Goal: Task Accomplishment & Management: Use online tool/utility

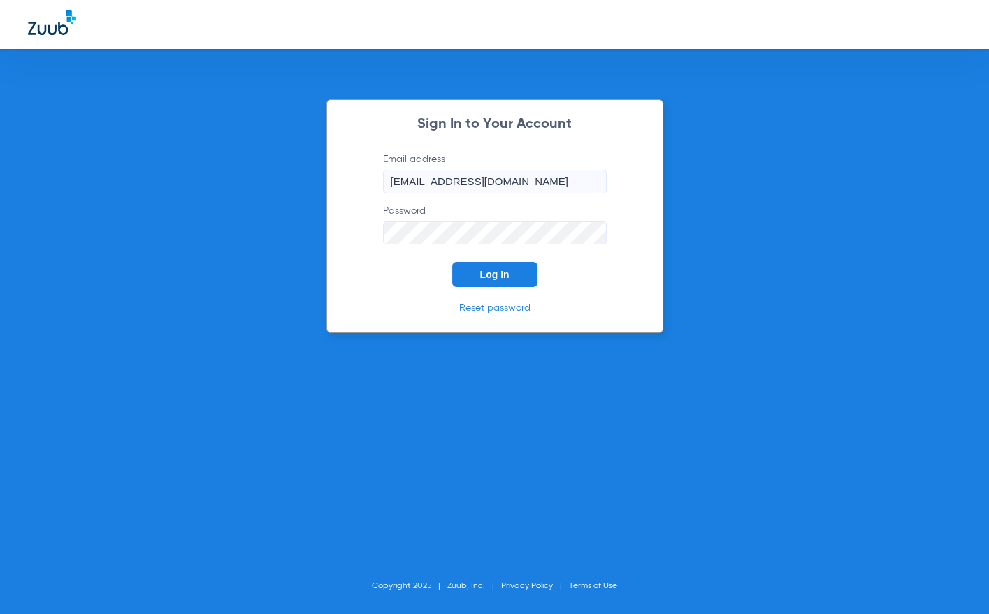
click at [506, 272] on span "Log In" at bounding box center [494, 274] width 29 height 11
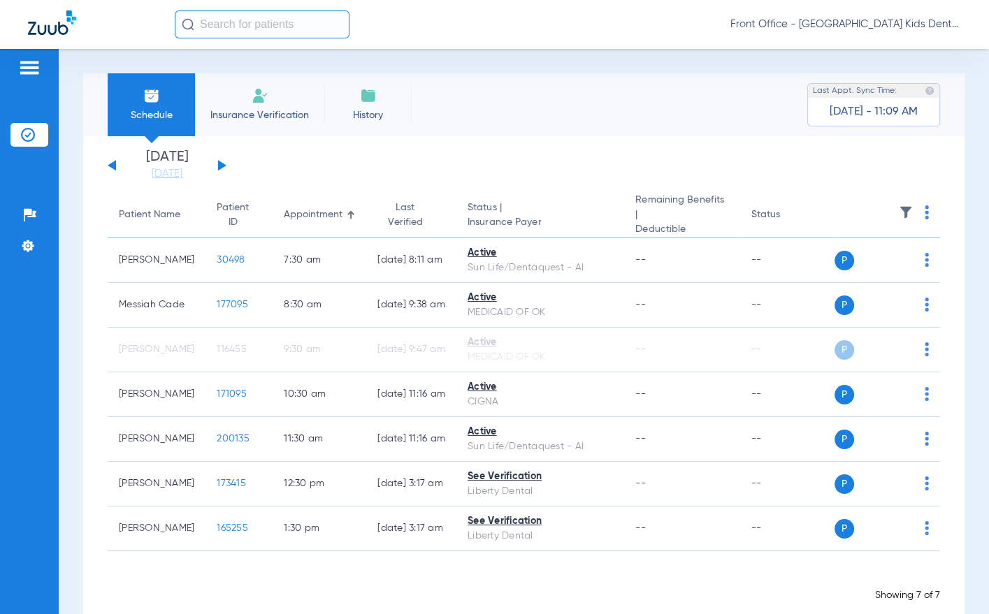
click at [219, 171] on div "[DATE] [DATE] [DATE] [DATE] [DATE] [DATE] [DATE] [DATE] [DATE] [DATE] [DATE] [D…" at bounding box center [167, 165] width 119 height 31
click at [219, 166] on button at bounding box center [222, 165] width 8 height 10
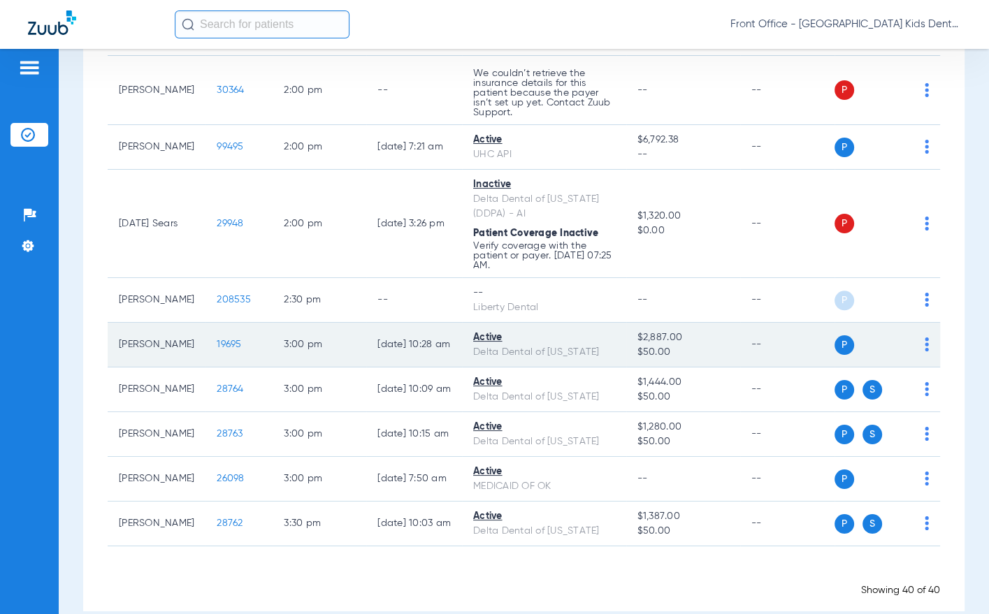
scroll to position [1660, 0]
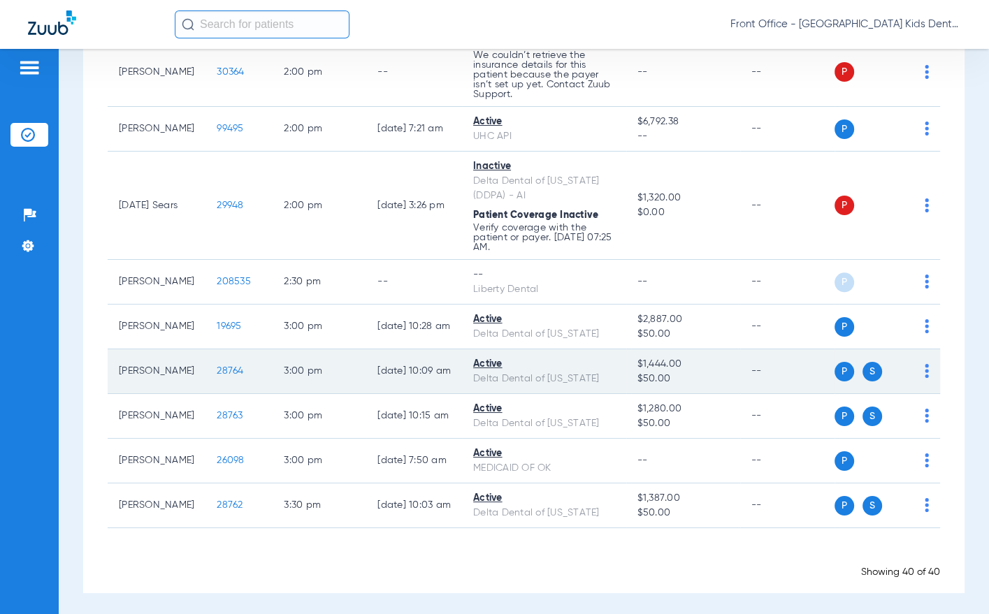
click at [217, 366] on span "28764" at bounding box center [230, 371] width 27 height 10
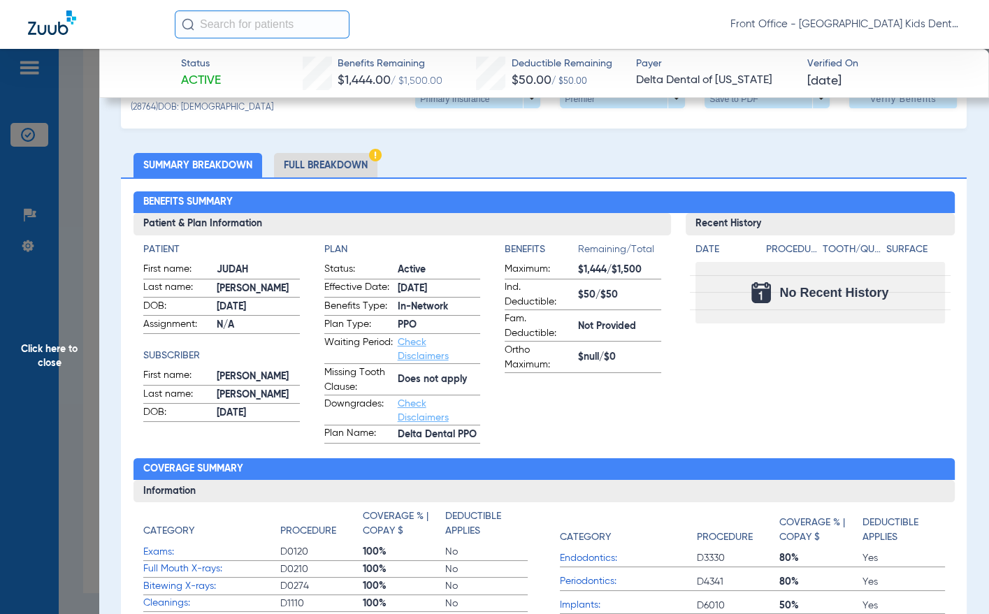
scroll to position [69, 0]
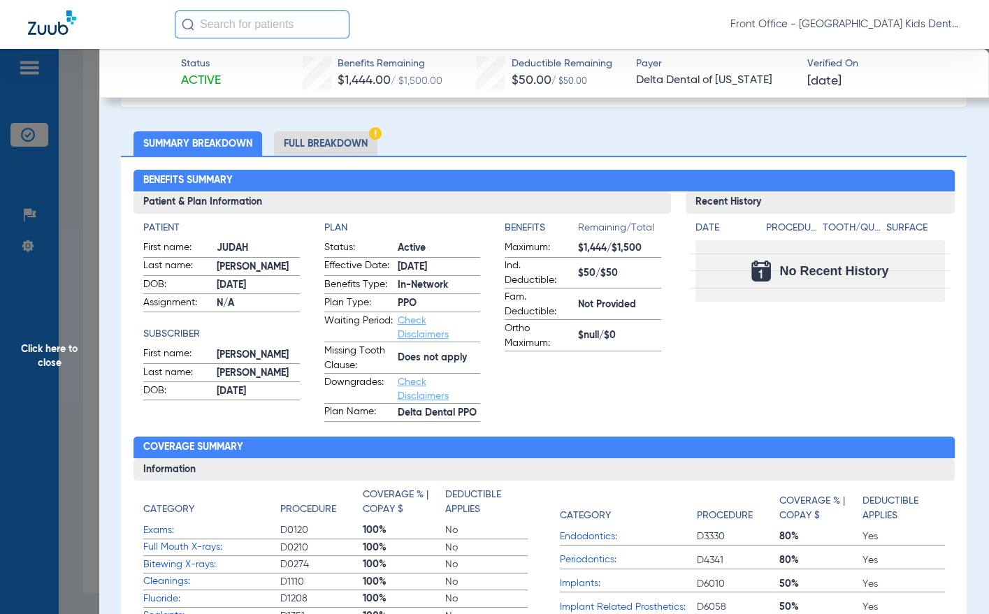
click at [342, 133] on li "Full Breakdown" at bounding box center [325, 143] width 103 height 24
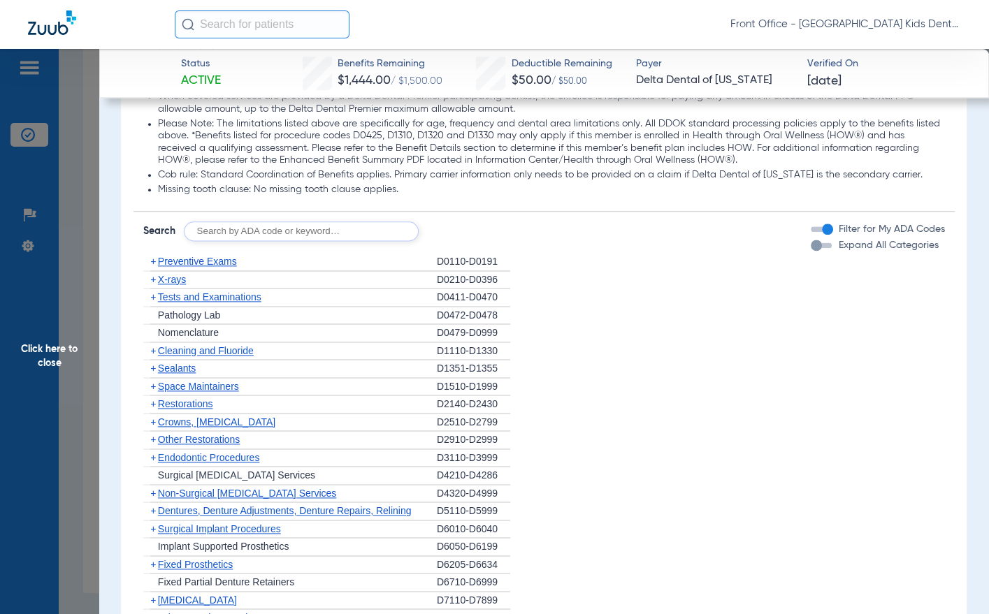
scroll to position [1817, 0]
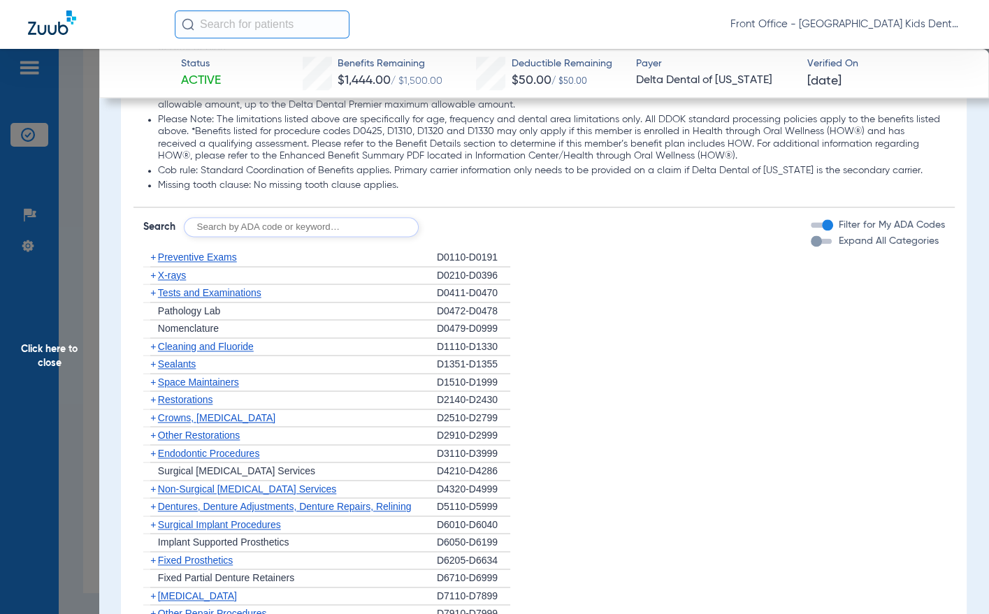
click at [176, 254] on span "Preventive Exams" at bounding box center [197, 257] width 79 height 11
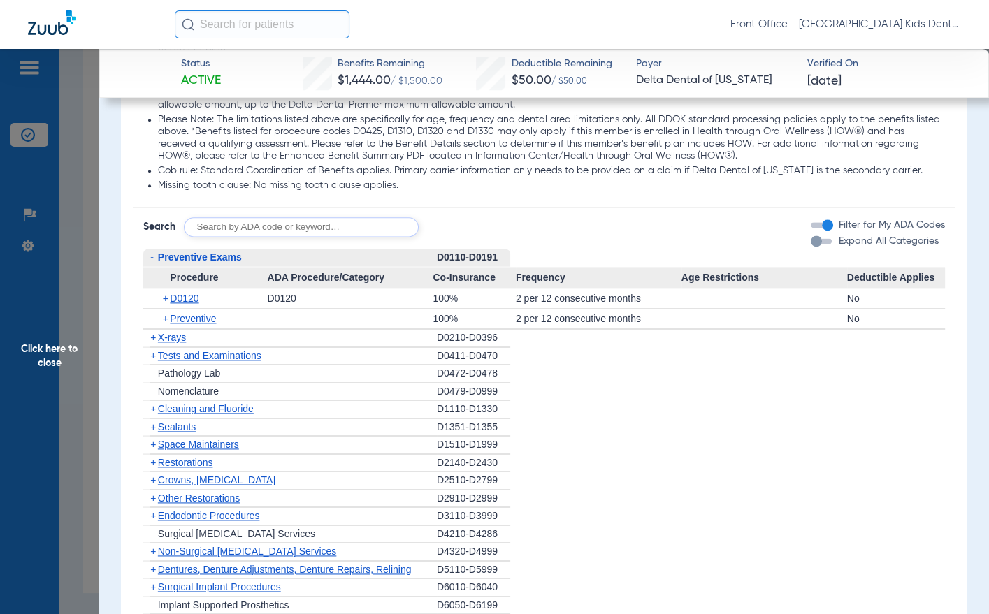
click at [175, 335] on span "X-rays" at bounding box center [172, 337] width 28 height 11
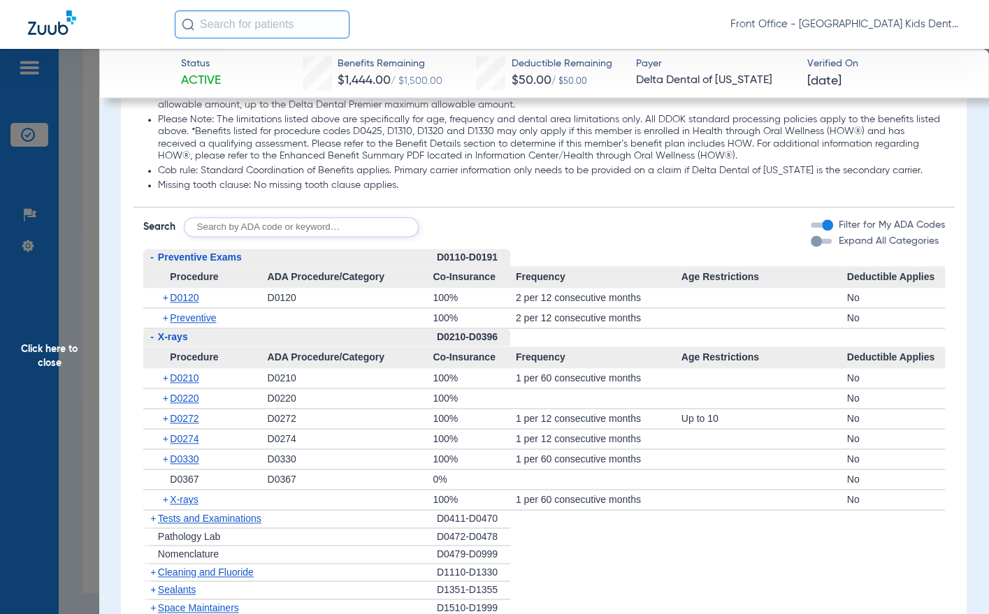
click at [156, 337] on span "-" at bounding box center [150, 336] width 15 height 17
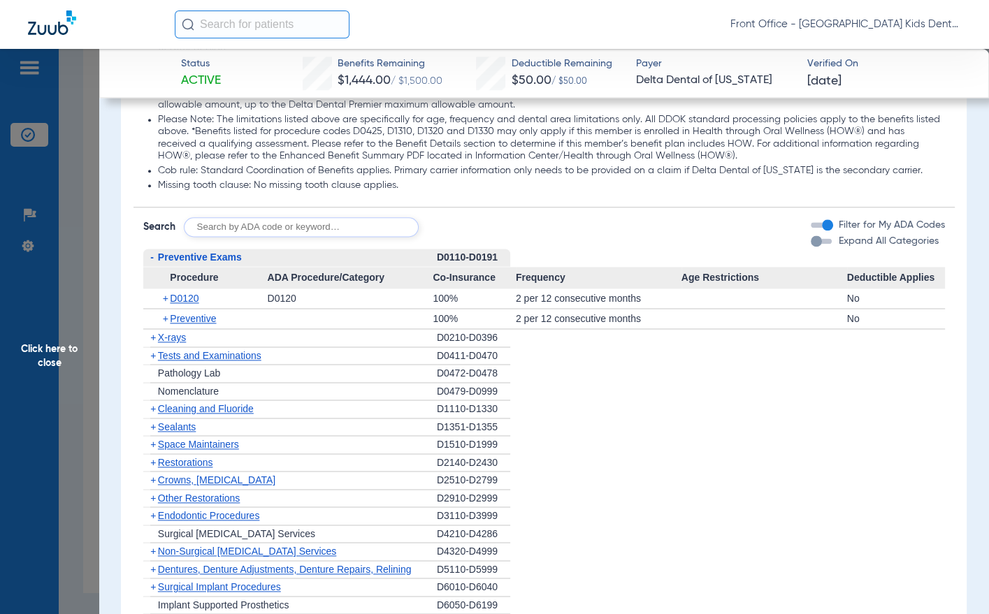
click at [173, 410] on span "Cleaning and Fluoride" at bounding box center [206, 408] width 96 height 11
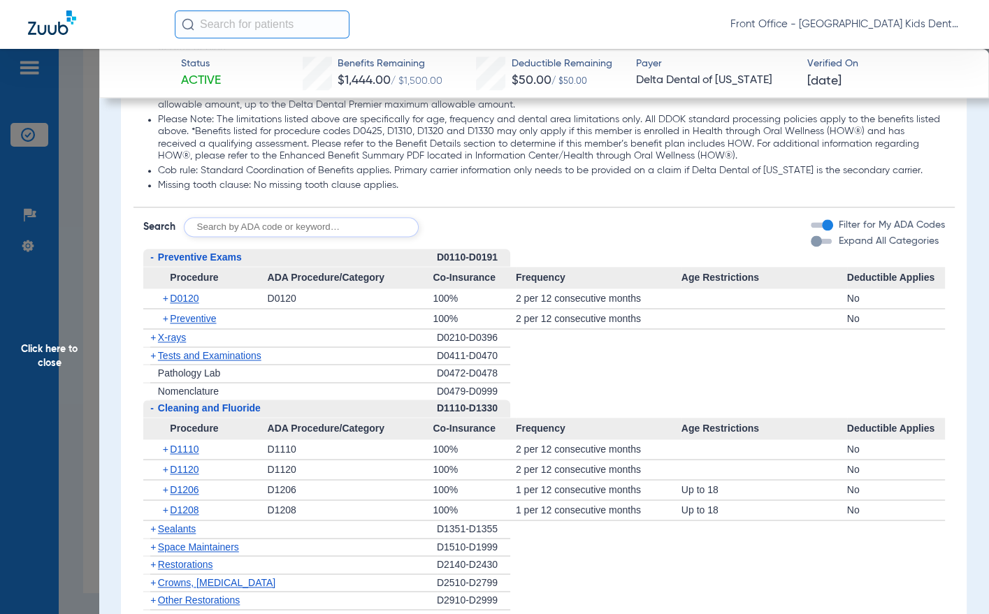
click at [61, 345] on span "Click here to close" at bounding box center [49, 356] width 99 height 614
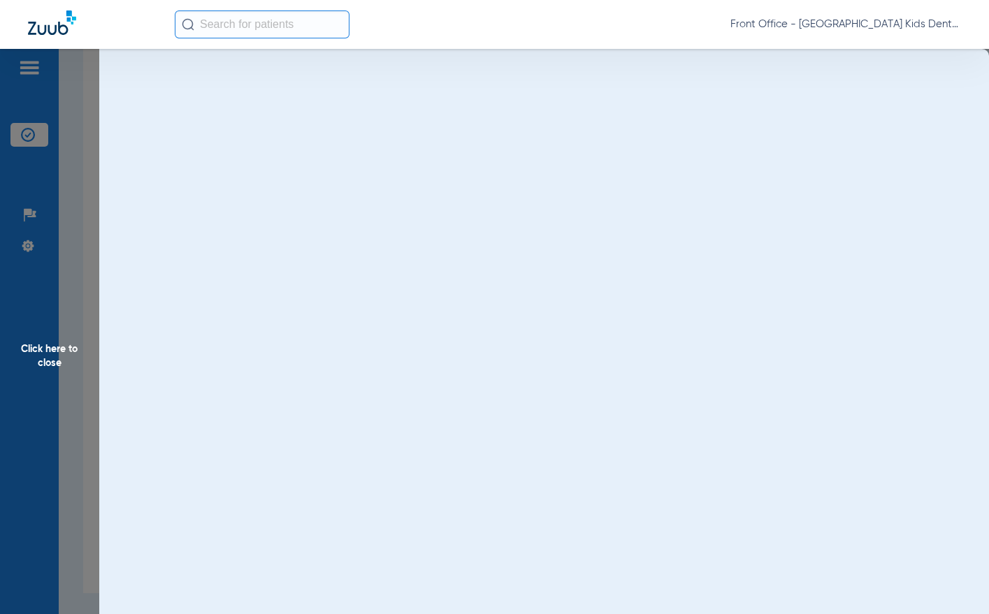
scroll to position [0, 0]
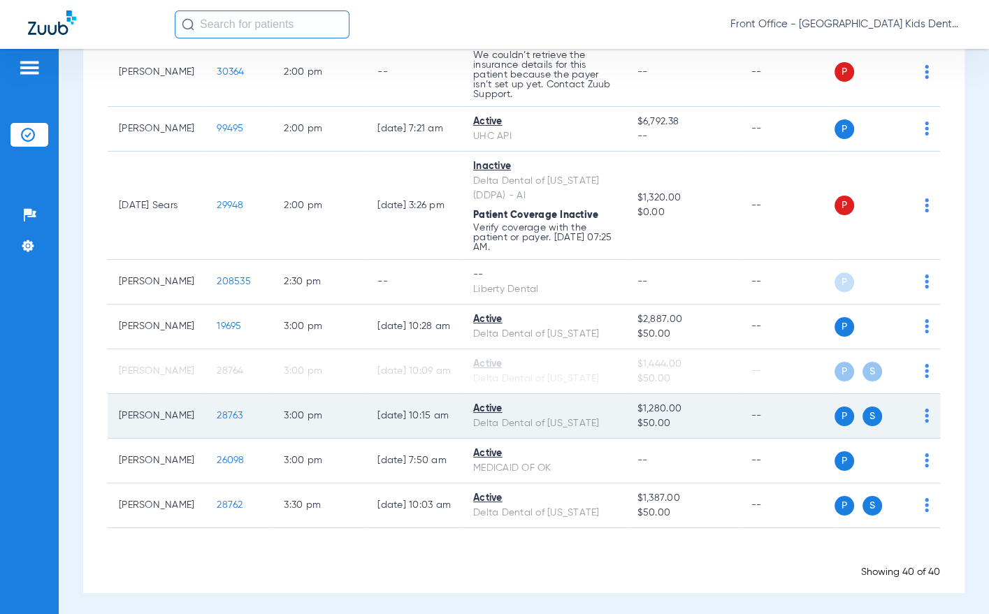
click at [862, 411] on span "S" at bounding box center [872, 417] width 20 height 20
click at [218, 411] on span "28763" at bounding box center [230, 416] width 26 height 10
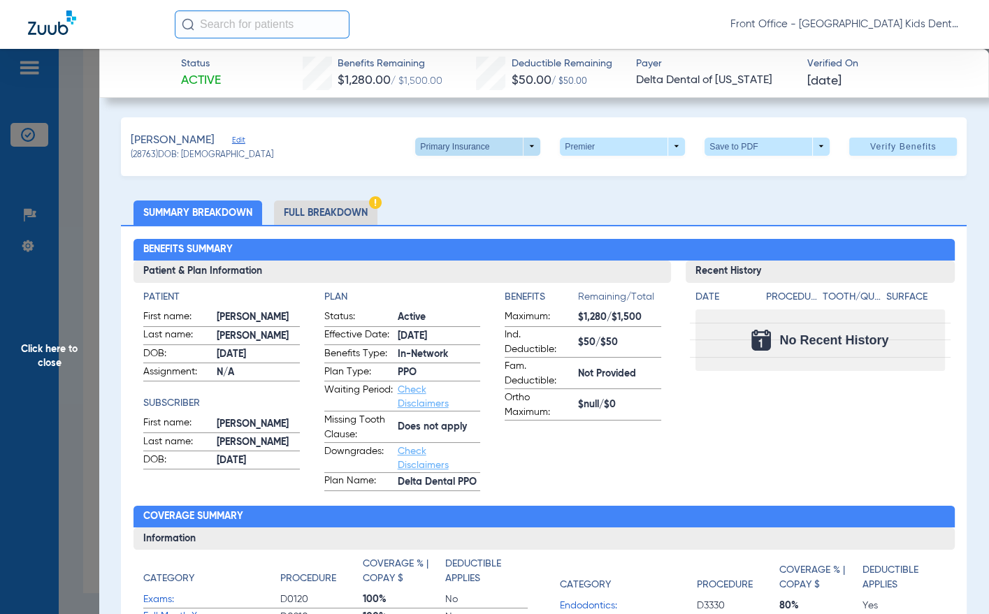
click at [521, 140] on span at bounding box center [477, 147] width 125 height 18
click at [489, 201] on span "Secondary Insurance" at bounding box center [463, 202] width 92 height 10
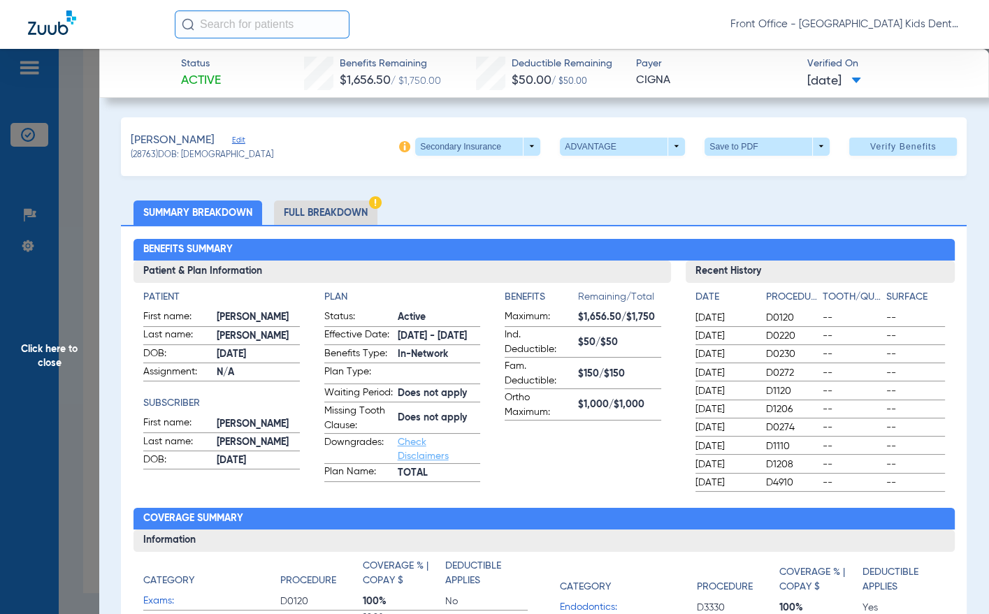
click at [50, 350] on span "Click here to close" at bounding box center [49, 356] width 99 height 614
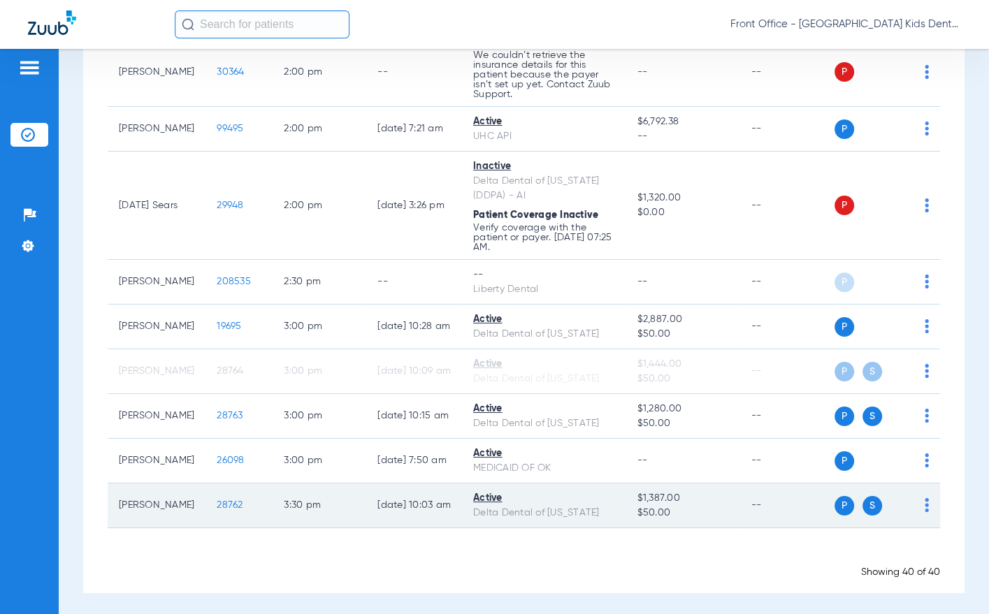
click at [217, 500] on span "28762" at bounding box center [230, 505] width 26 height 10
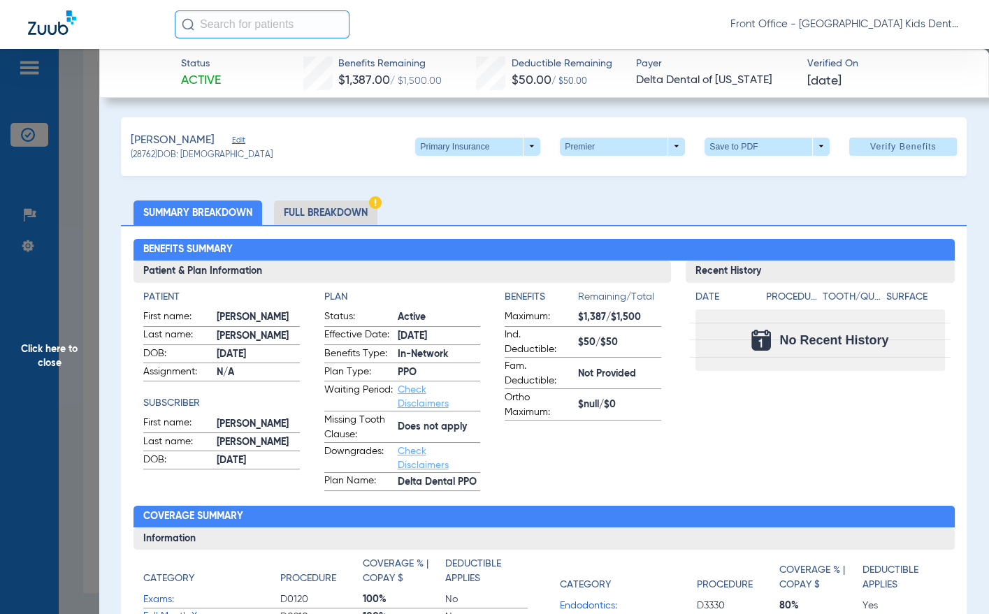
click at [324, 212] on li "Full Breakdown" at bounding box center [325, 213] width 103 height 24
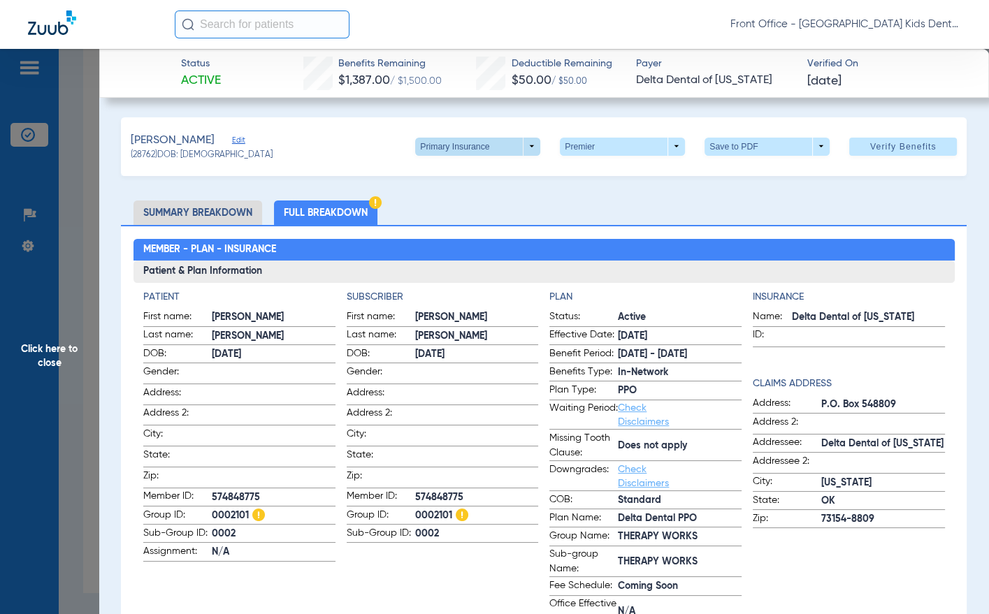
click at [516, 143] on span at bounding box center [477, 147] width 125 height 18
click at [483, 203] on span "Secondary Insurance" at bounding box center [463, 202] width 92 height 10
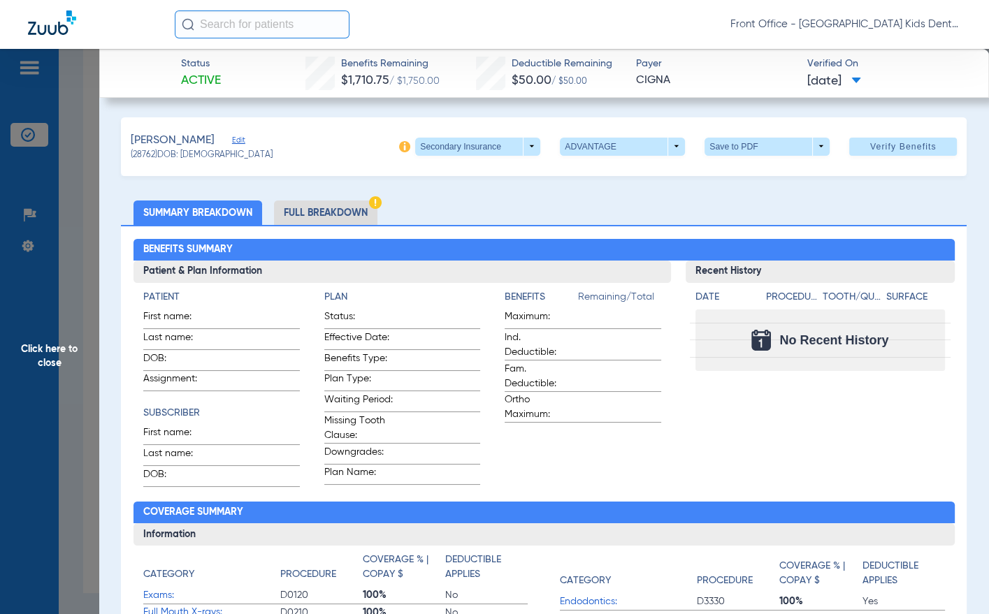
click at [314, 215] on li "Full Breakdown" at bounding box center [325, 213] width 103 height 24
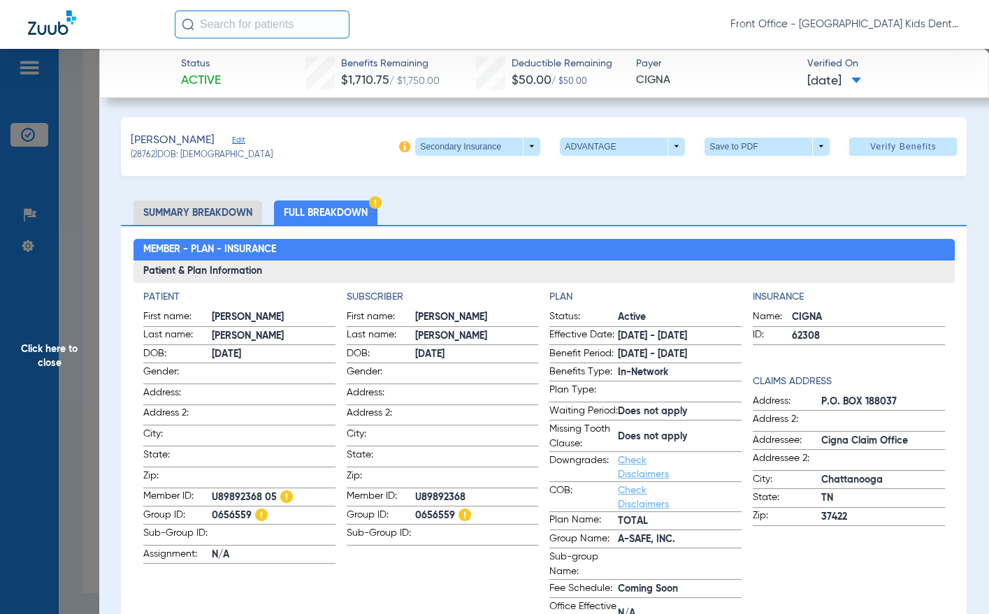
click at [47, 352] on span "Click here to close" at bounding box center [49, 356] width 99 height 614
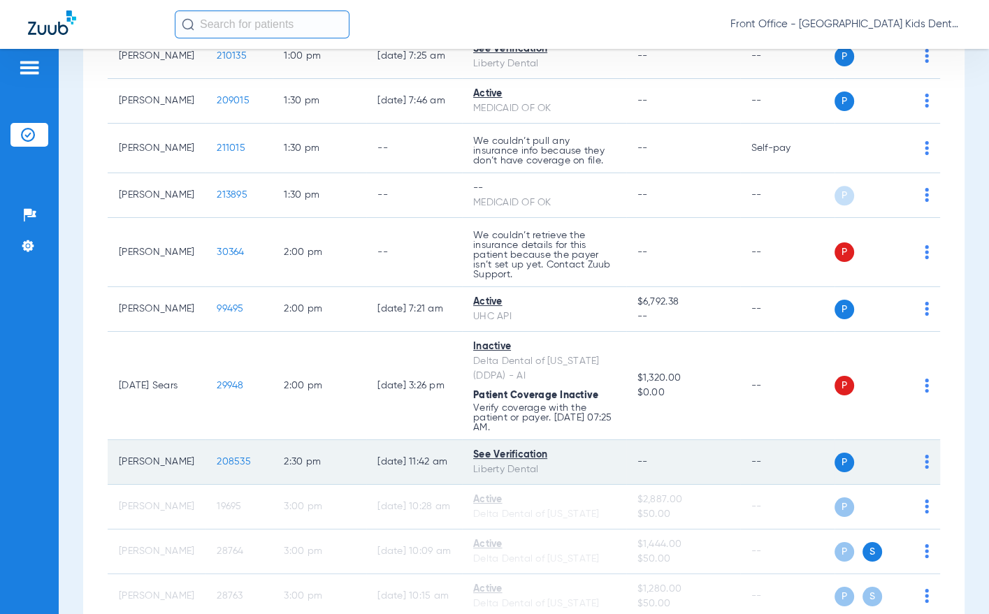
scroll to position [1451, 0]
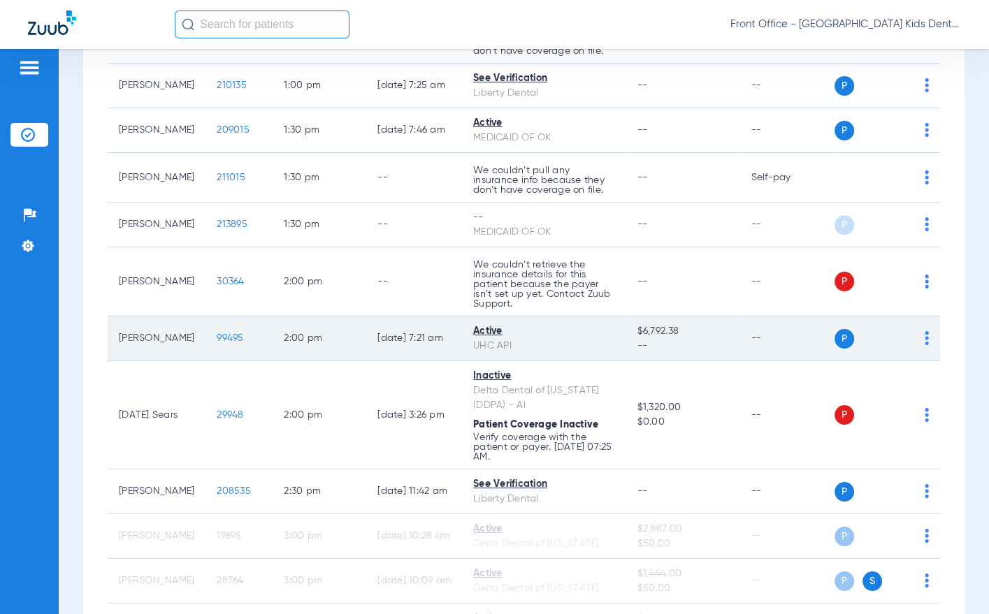
click at [217, 336] on span "99495" at bounding box center [230, 338] width 27 height 10
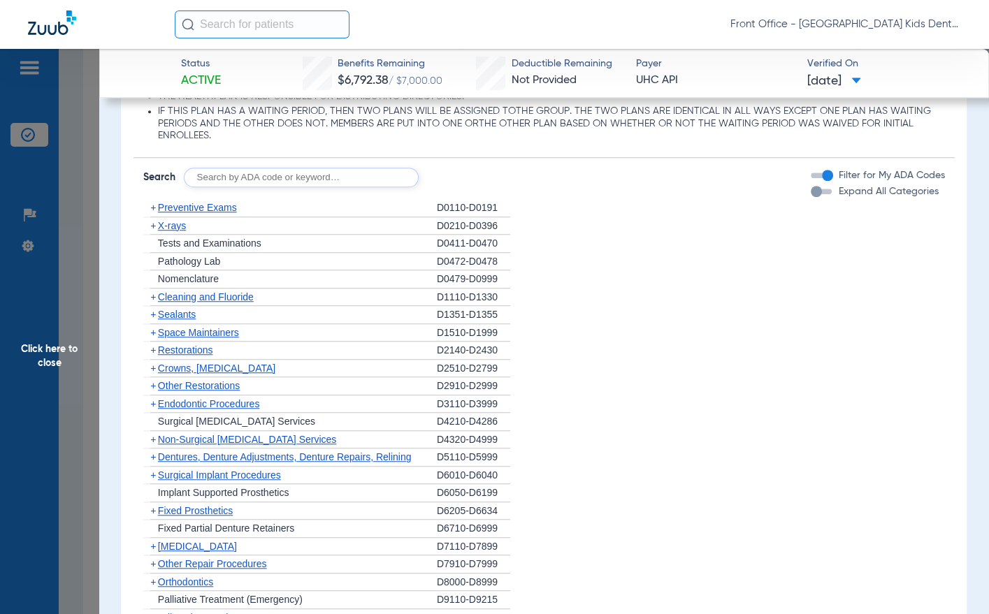
scroll to position [1048, 0]
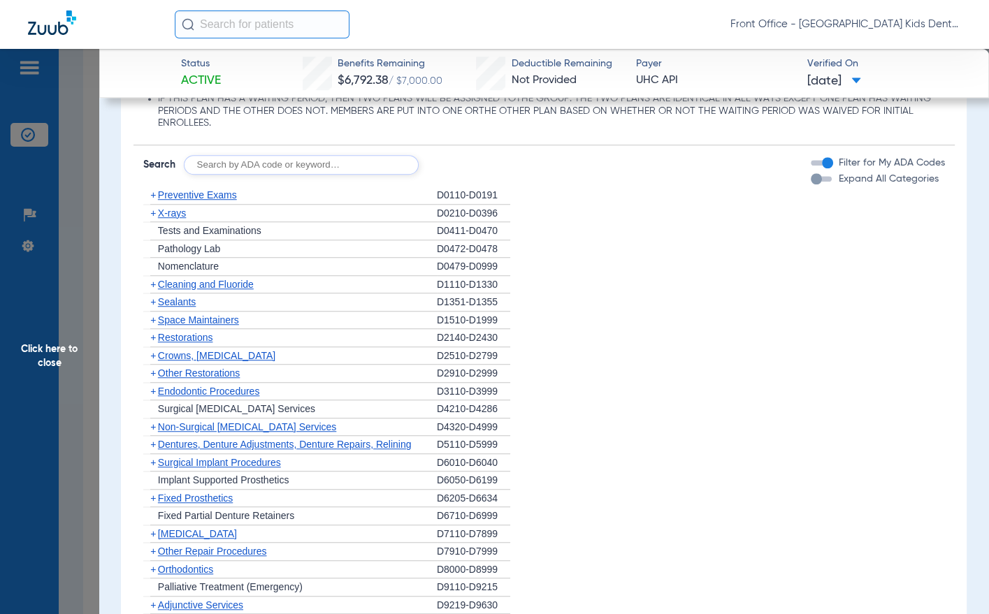
click at [166, 286] on span "Cleaning and Fluoride" at bounding box center [206, 284] width 96 height 11
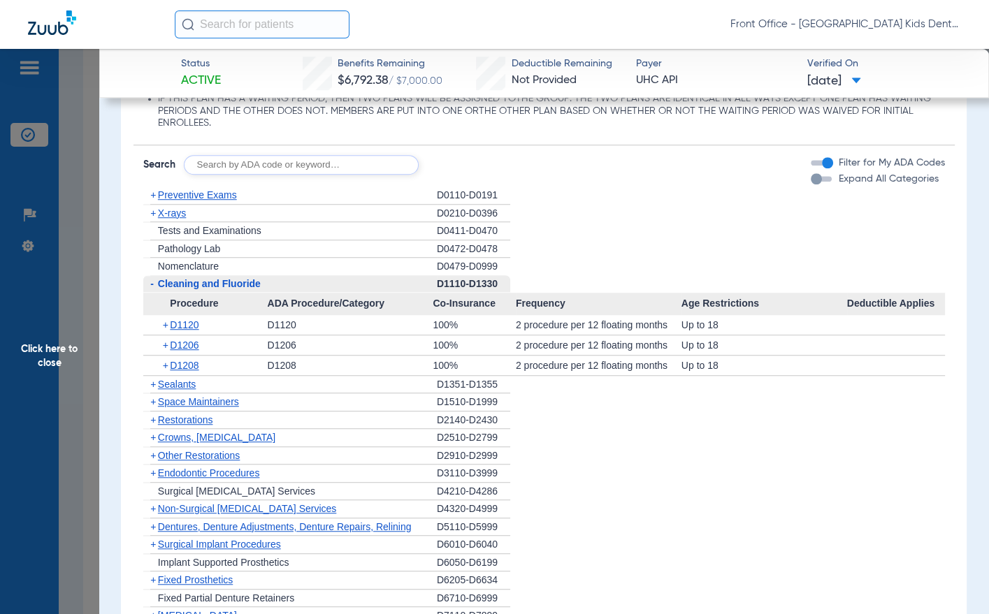
click at [156, 286] on span "-" at bounding box center [150, 283] width 15 height 17
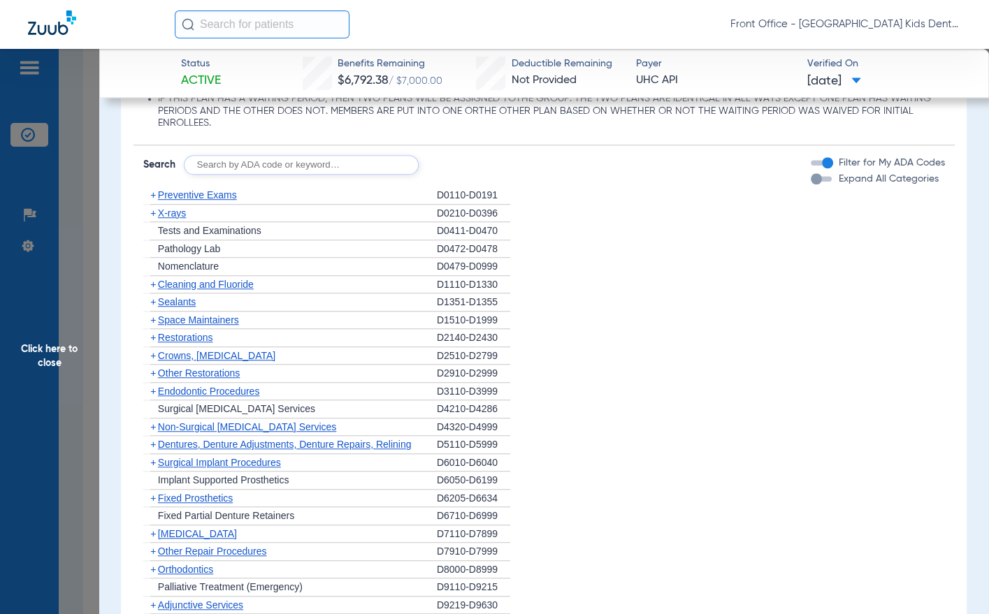
click at [167, 212] on span "X-rays" at bounding box center [172, 213] width 28 height 11
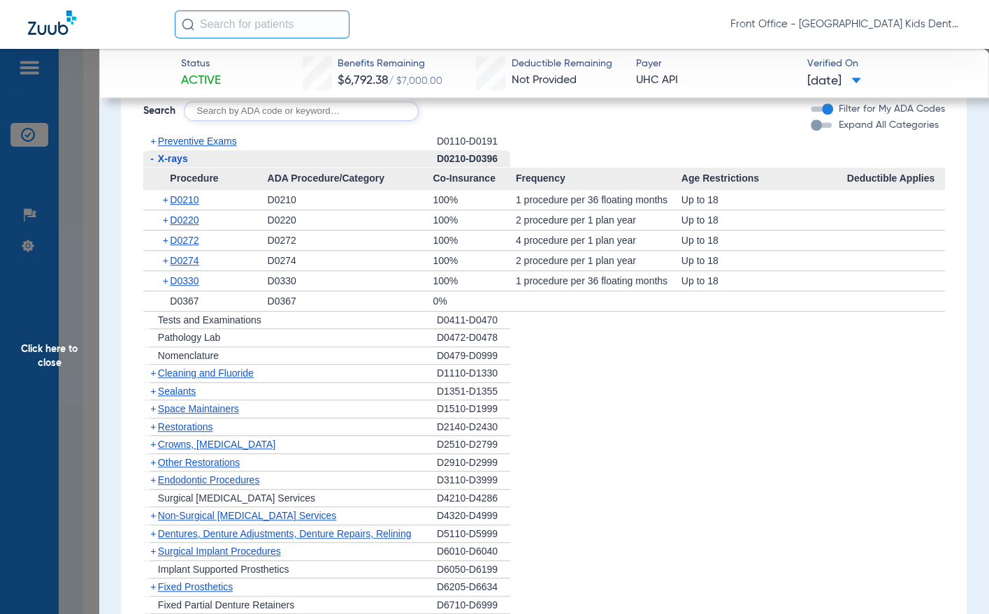
scroll to position [1117, 0]
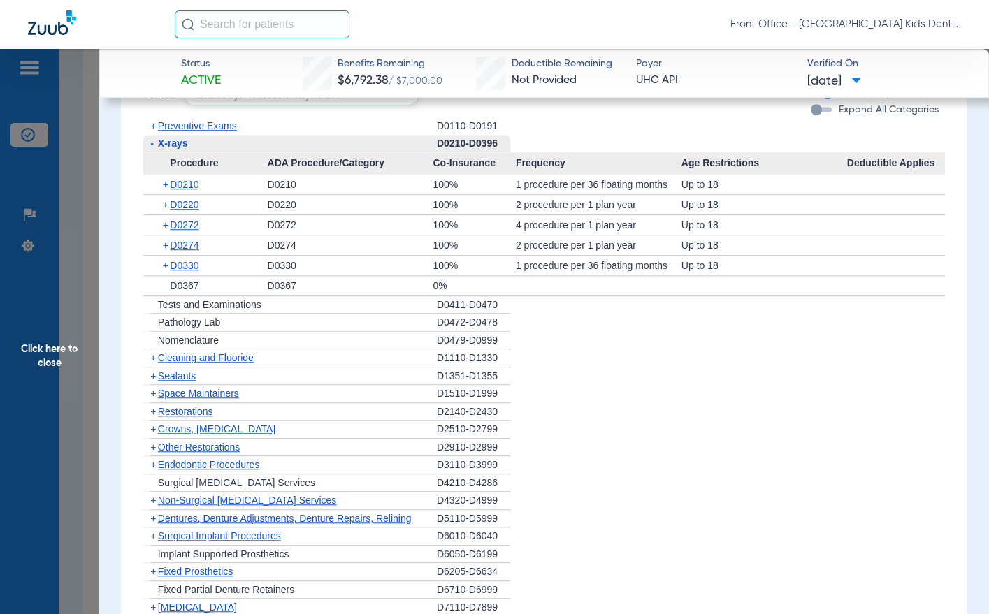
click at [216, 358] on span "Cleaning and Fluoride" at bounding box center [206, 357] width 96 height 11
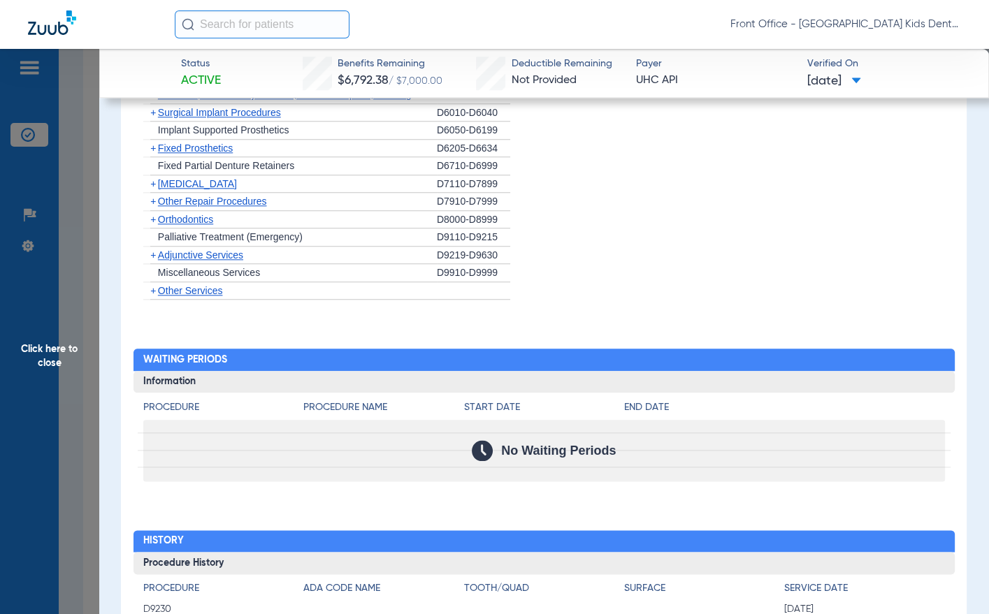
scroll to position [1602, 0]
